Goal: Task Accomplishment & Management: Manage account settings

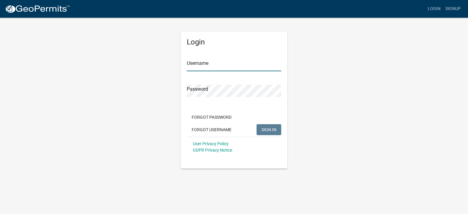
type input "NewHorizons"
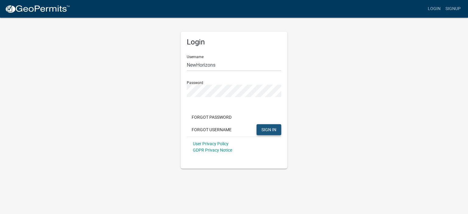
click at [272, 128] on span "SIGN IN" at bounding box center [269, 129] width 15 height 5
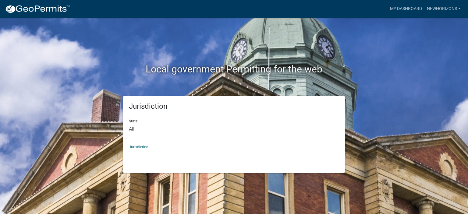
click at [145, 155] on select "Custer County, Colorado Carroll County, Georgia Cook County, Georgia Crawford C…" at bounding box center [234, 155] width 210 height 13
click at [417, 33] on div "Local government Permitting for the web Jurisdiction State All Colorado Georgia…" at bounding box center [234, 107] width 468 height 214
click at [406, 8] on link "My Dashboard" at bounding box center [406, 9] width 37 height 12
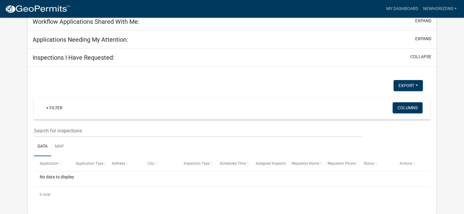
scroll to position [74, 0]
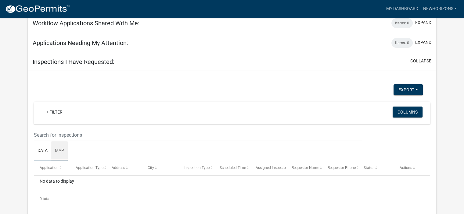
click at [63, 151] on link "Map" at bounding box center [59, 151] width 16 height 20
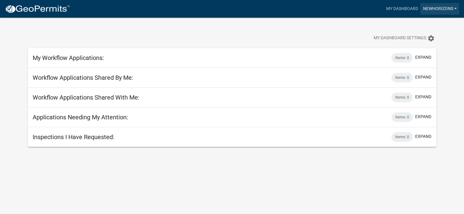
click at [441, 8] on link "NewHorizons" at bounding box center [439, 9] width 39 height 12
click at [428, 28] on link "Account" at bounding box center [434, 25] width 49 height 15
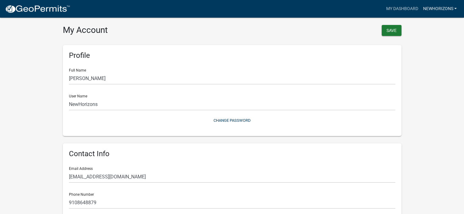
click at [439, 7] on link "NewHorizons" at bounding box center [439, 9] width 39 height 12
click at [424, 47] on link "Logout" at bounding box center [434, 45] width 49 height 15
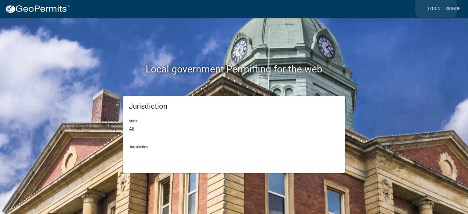
click at [436, 8] on link "Login" at bounding box center [435, 9] width 18 height 12
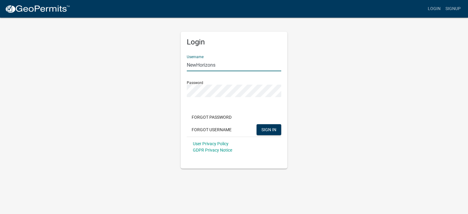
click at [232, 67] on input "NewHorizons" at bounding box center [234, 65] width 95 height 13
drag, startPoint x: 231, startPoint y: 64, endPoint x: 165, endPoint y: 64, distance: 66.2
click at [165, 64] on div "Login Username NewHorizons Password Forgot Password Forgot Username SIGN IN Use…" at bounding box center [234, 93] width 348 height 152
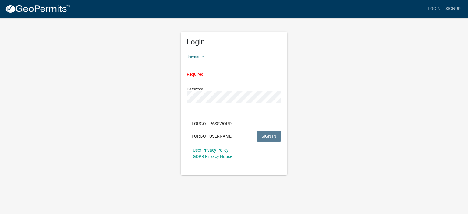
paste input "Dixie1973"
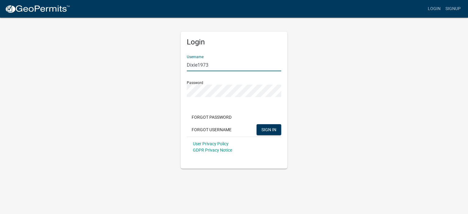
type input "Dixie1973"
click at [156, 86] on div "Login Username Dixie1973 Password Forgot Password Forgot Username SIGN IN User …" at bounding box center [234, 93] width 348 height 152
click at [351, 171] on body "Internet Explorer does NOT work with GeoPermits. Get a new browser for more sec…" at bounding box center [234, 107] width 468 height 214
click at [271, 131] on span "SIGN IN" at bounding box center [269, 129] width 15 height 5
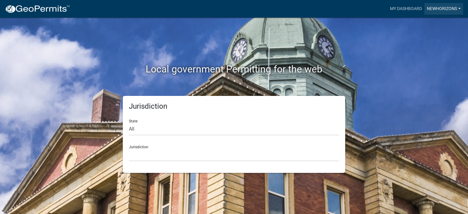
click at [449, 6] on link "NewHorizons" at bounding box center [444, 9] width 39 height 12
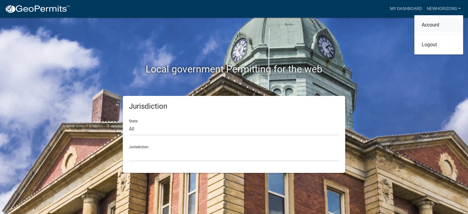
click at [432, 26] on link "Account" at bounding box center [439, 25] width 49 height 15
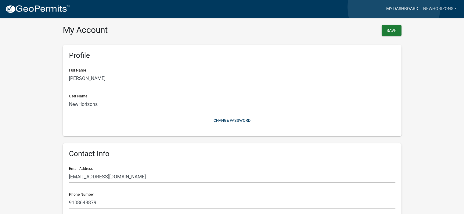
click at [394, 7] on link "My Dashboard" at bounding box center [401, 9] width 37 height 12
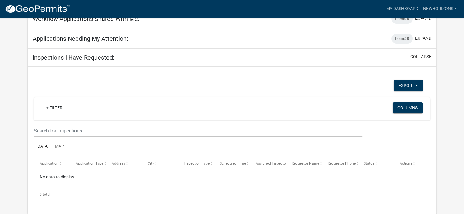
scroll to position [79, 0]
click at [52, 109] on link "+ Filter" at bounding box center [54, 107] width 26 height 11
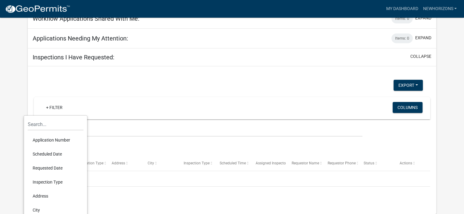
click at [208, 113] on div "+ Filter" at bounding box center [167, 108] width 260 height 13
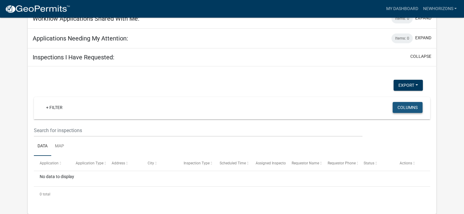
click at [415, 108] on button "Columns" at bounding box center [407, 107] width 30 height 11
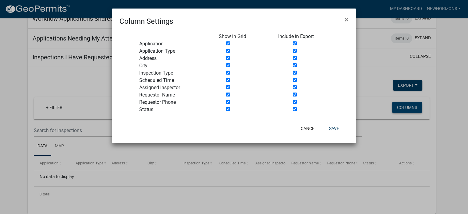
click at [415, 108] on ngb-modal-window "Column Settings × Show in Grid Include in Export Application Application Type A…" at bounding box center [234, 107] width 468 height 214
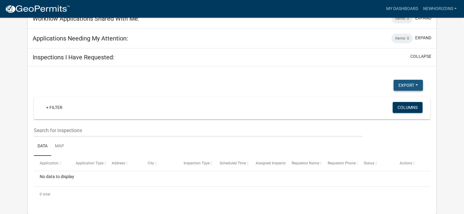
click at [407, 87] on button "Export" at bounding box center [407, 85] width 29 height 11
click at [329, 107] on div "+ Filter Columns" at bounding box center [232, 108] width 391 height 22
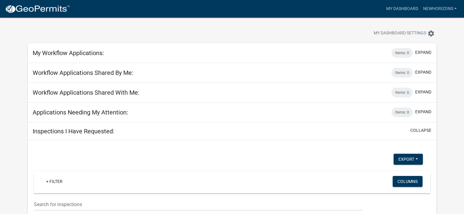
scroll to position [0, 0]
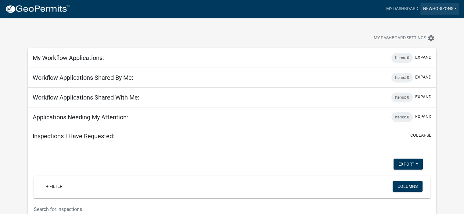
click at [441, 8] on link "NewHorizons" at bounding box center [439, 9] width 39 height 12
click at [424, 26] on link "Account" at bounding box center [434, 25] width 49 height 15
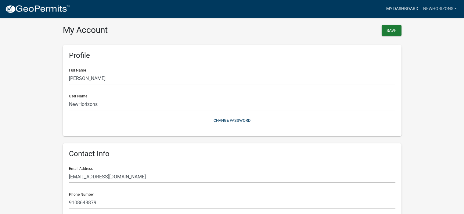
click at [414, 9] on link "My Dashboard" at bounding box center [401, 9] width 37 height 12
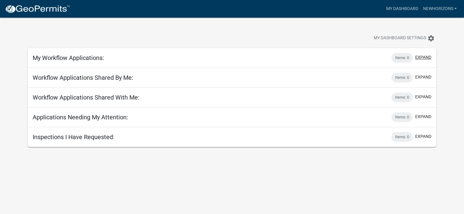
click at [421, 55] on button "expand" at bounding box center [423, 57] width 16 height 6
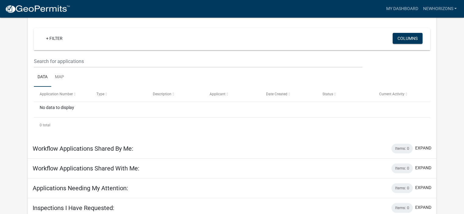
scroll to position [52, 0]
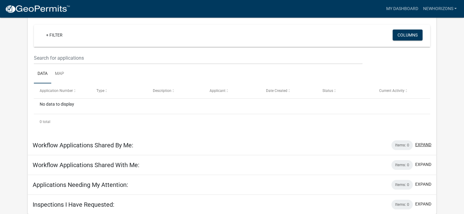
click at [425, 145] on button "expand" at bounding box center [423, 145] width 16 height 6
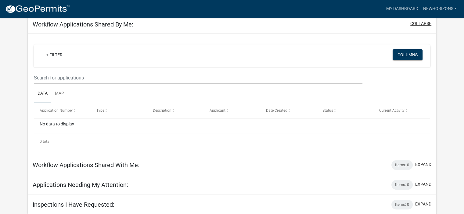
scroll to position [173, 0]
click at [421, 163] on button "expand" at bounding box center [423, 164] width 16 height 6
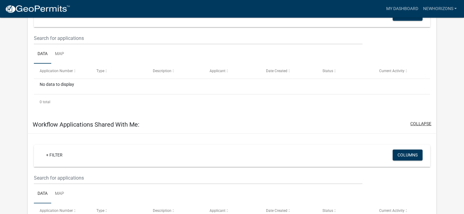
scroll to position [293, 0]
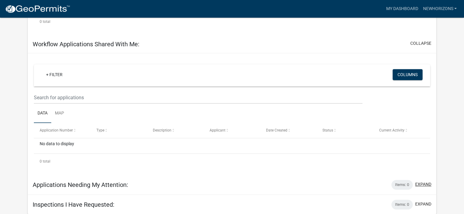
click at [423, 181] on button "expand" at bounding box center [423, 184] width 16 height 6
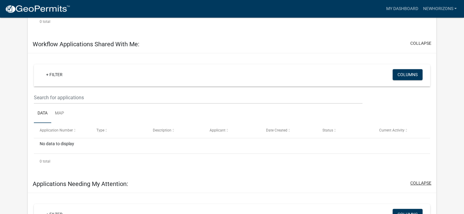
scroll to position [413, 0]
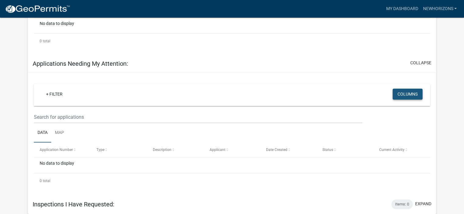
click at [410, 95] on button "Columns" at bounding box center [407, 94] width 30 height 11
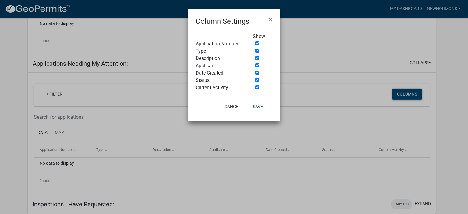
click at [410, 95] on ngb-modal-window "Column Settings × Show Application Number Type Description Applicant Date Creat…" at bounding box center [234, 107] width 468 height 214
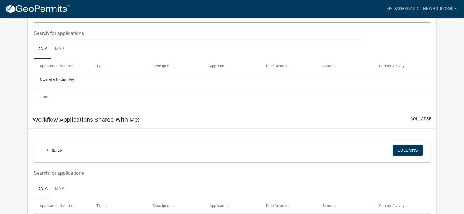
scroll to position [139, 0]
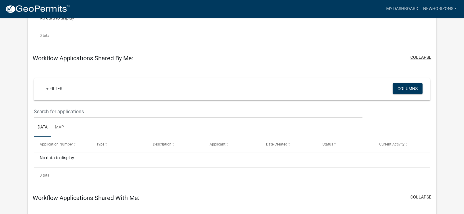
click at [424, 58] on button "collapse" at bounding box center [420, 57] width 21 height 6
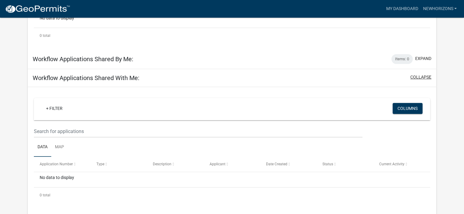
click at [421, 77] on button "collapse" at bounding box center [420, 77] width 21 height 6
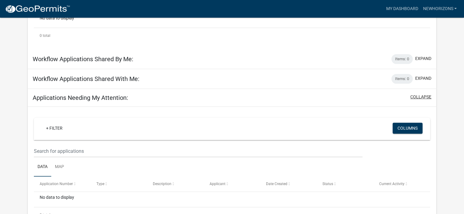
click at [417, 96] on button "collapse" at bounding box center [420, 97] width 21 height 6
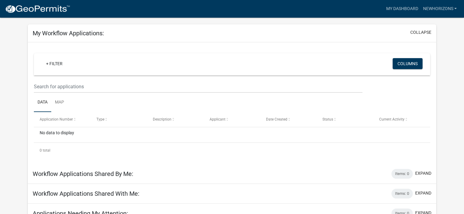
scroll to position [0, 0]
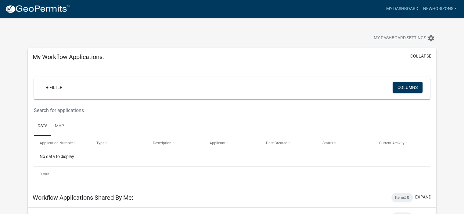
click at [426, 54] on button "collapse" at bounding box center [420, 56] width 21 height 6
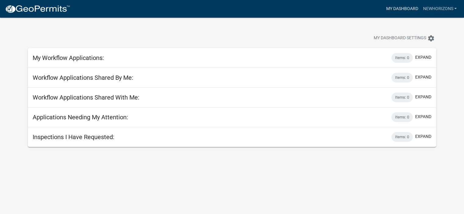
click at [402, 8] on link "My Dashboard" at bounding box center [401, 9] width 37 height 12
click at [440, 8] on link "NewHorizons" at bounding box center [439, 9] width 39 height 12
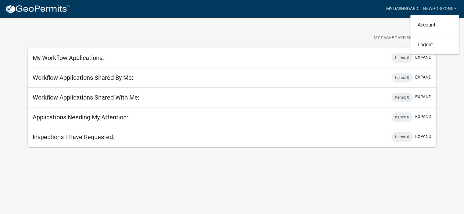
click at [400, 8] on link "My Dashboard" at bounding box center [401, 9] width 37 height 12
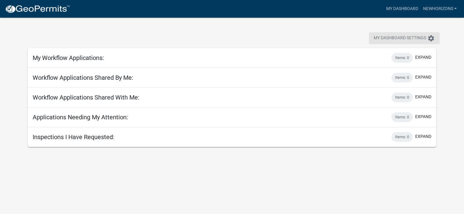
click at [433, 37] on icon "settings" at bounding box center [430, 38] width 7 height 7
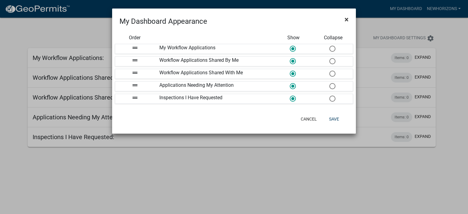
click at [349, 18] on button "×" at bounding box center [347, 19] width 14 height 17
